Goal: Task Accomplishment & Management: Complete application form

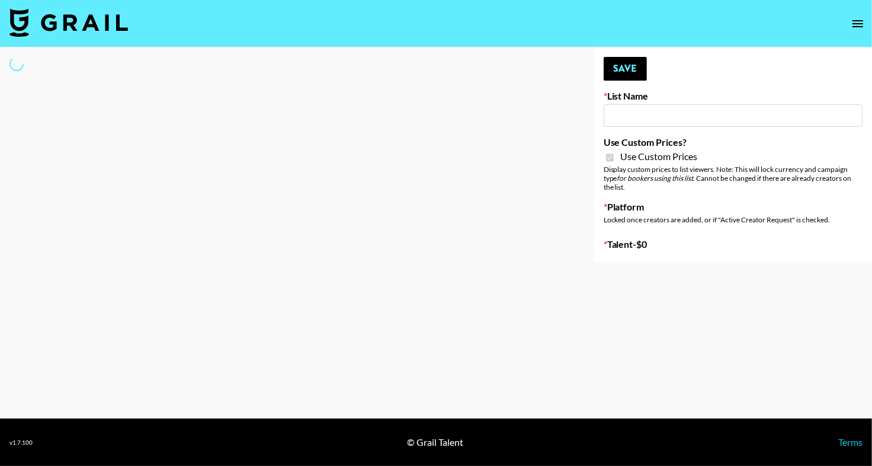
type input "Jinx Fall Campaign"
checkbox input "true"
select select "Brand"
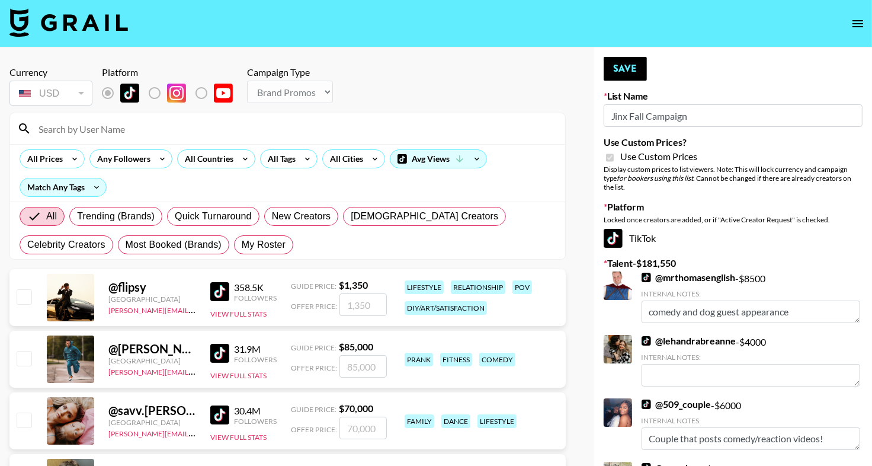
click at [483, 126] on input at bounding box center [294, 128] width 527 height 19
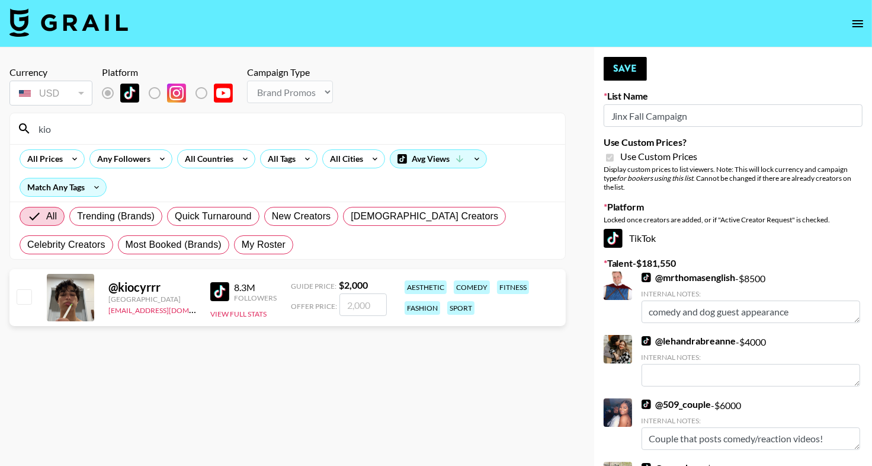
type input "kio"
click at [28, 293] on input "checkbox" at bounding box center [24, 296] width 14 height 14
checkbox input "true"
type input "2000"
click at [125, 129] on input "kio" at bounding box center [294, 128] width 527 height 19
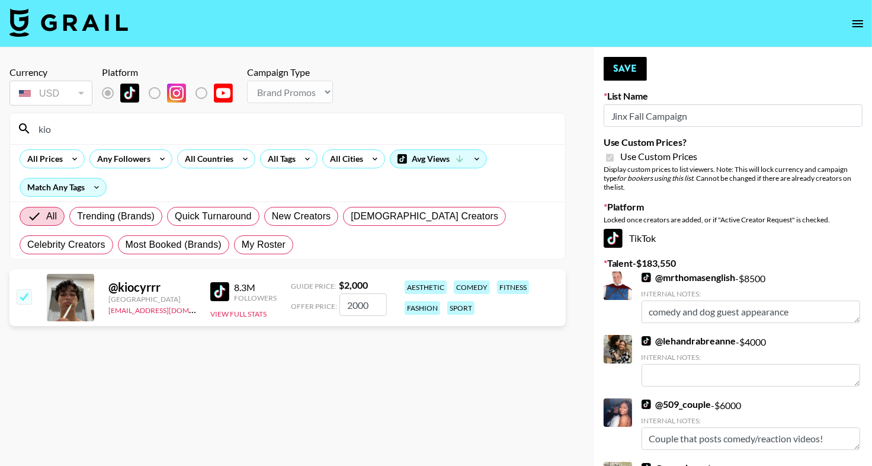
click at [125, 129] on input "kio" at bounding box center [294, 128] width 527 height 19
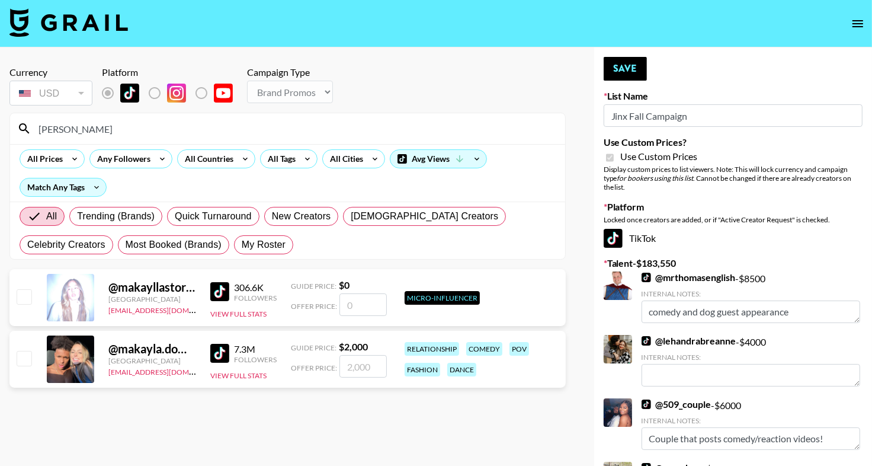
type input "[PERSON_NAME]"
click at [26, 357] on input "checkbox" at bounding box center [24, 358] width 14 height 14
checkbox input "true"
type input "2000"
click at [620, 72] on button "Save" at bounding box center [625, 69] width 43 height 24
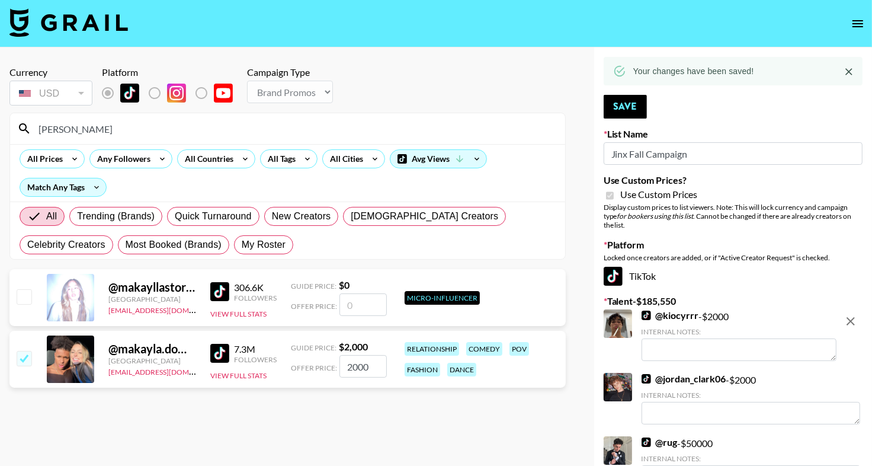
click at [338, 118] on div "[PERSON_NAME]" at bounding box center [287, 128] width 555 height 31
click at [338, 122] on input "[PERSON_NAME]" at bounding box center [294, 128] width 527 height 19
